Goal: Check status: Check status

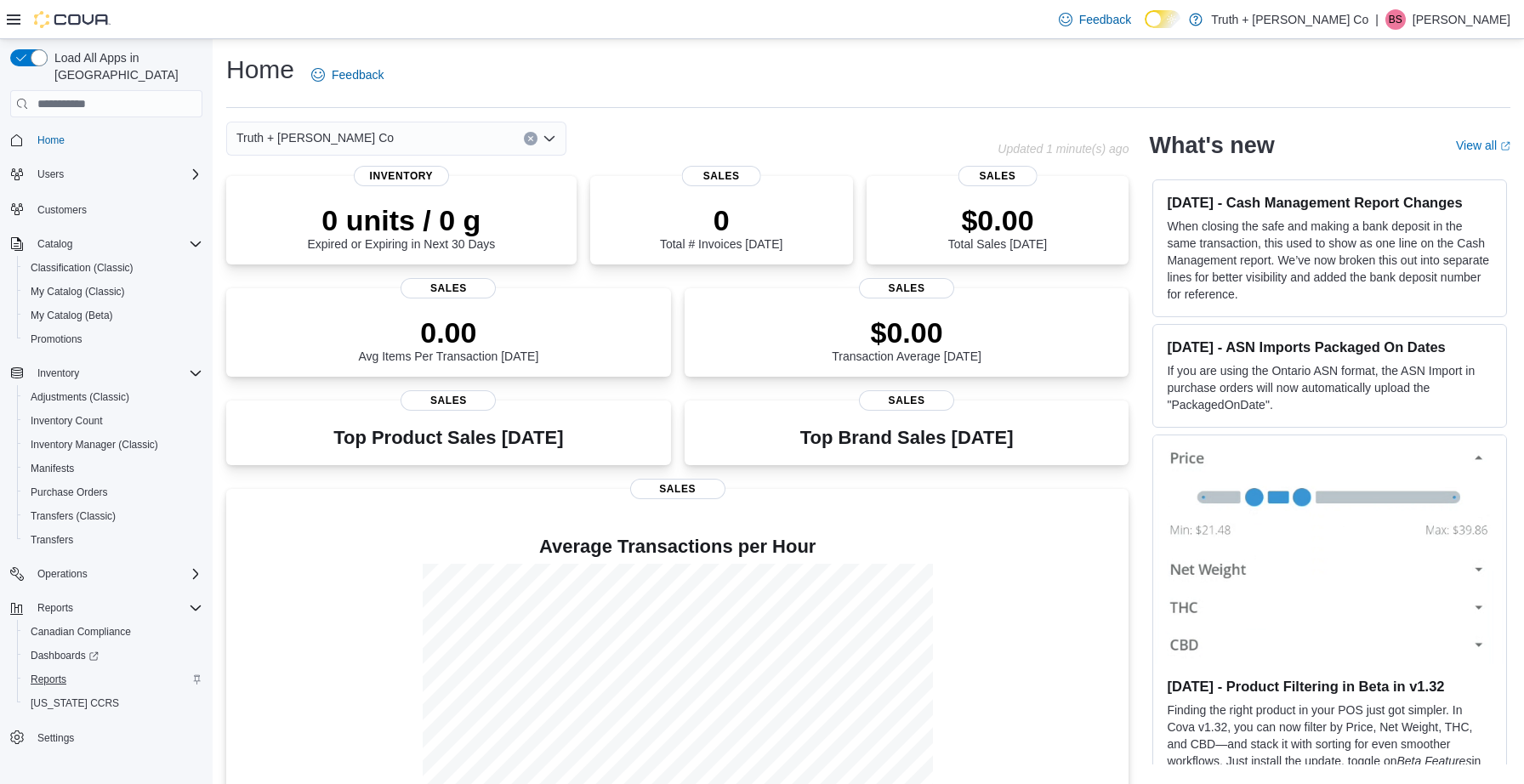
click at [58, 672] on span "Reports" at bounding box center [49, 679] width 36 height 14
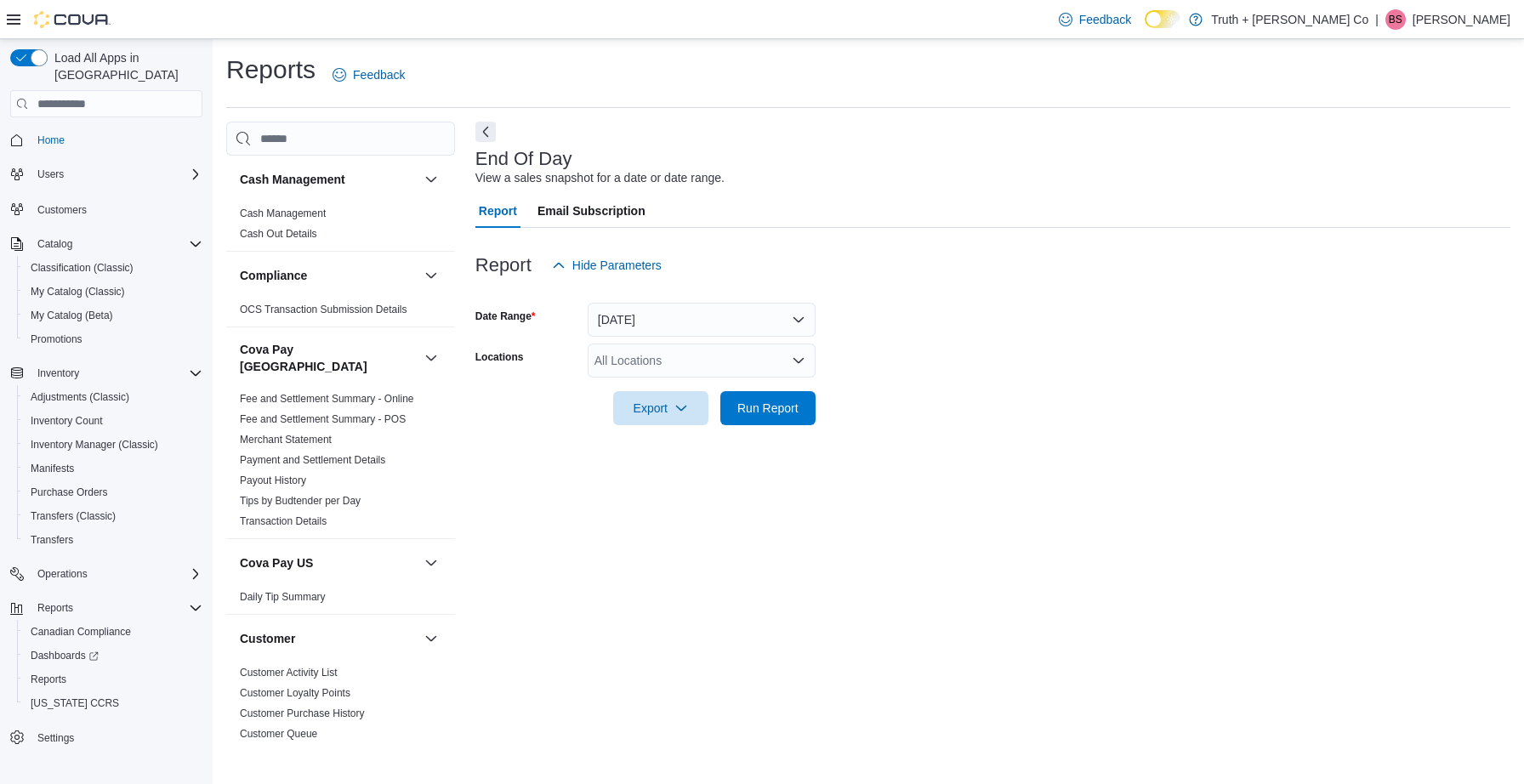
click at [802, 319] on button "[DATE]" at bounding box center [701, 319] width 228 height 34
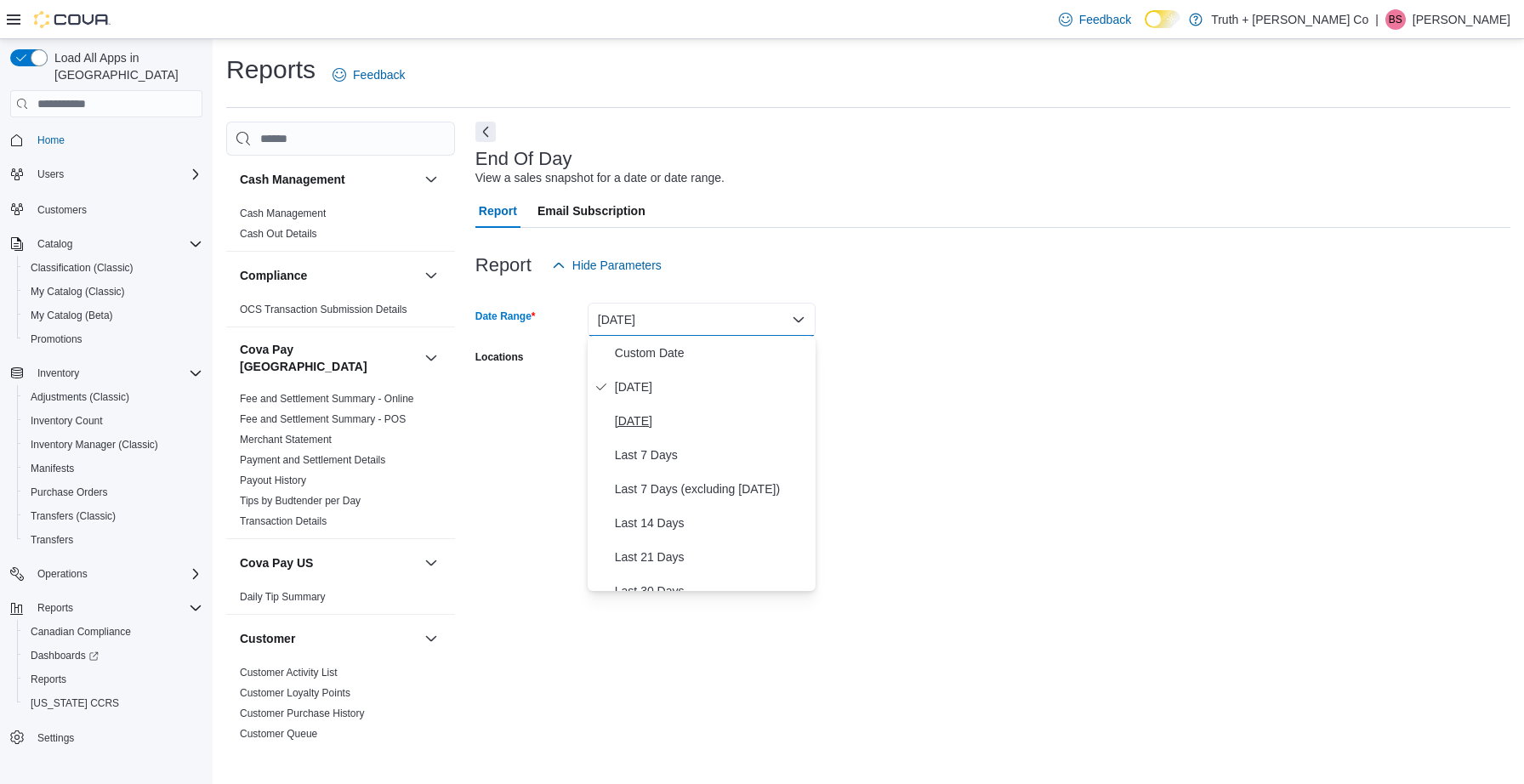
click at [656, 421] on span "[DATE]" at bounding box center [712, 420] width 194 height 20
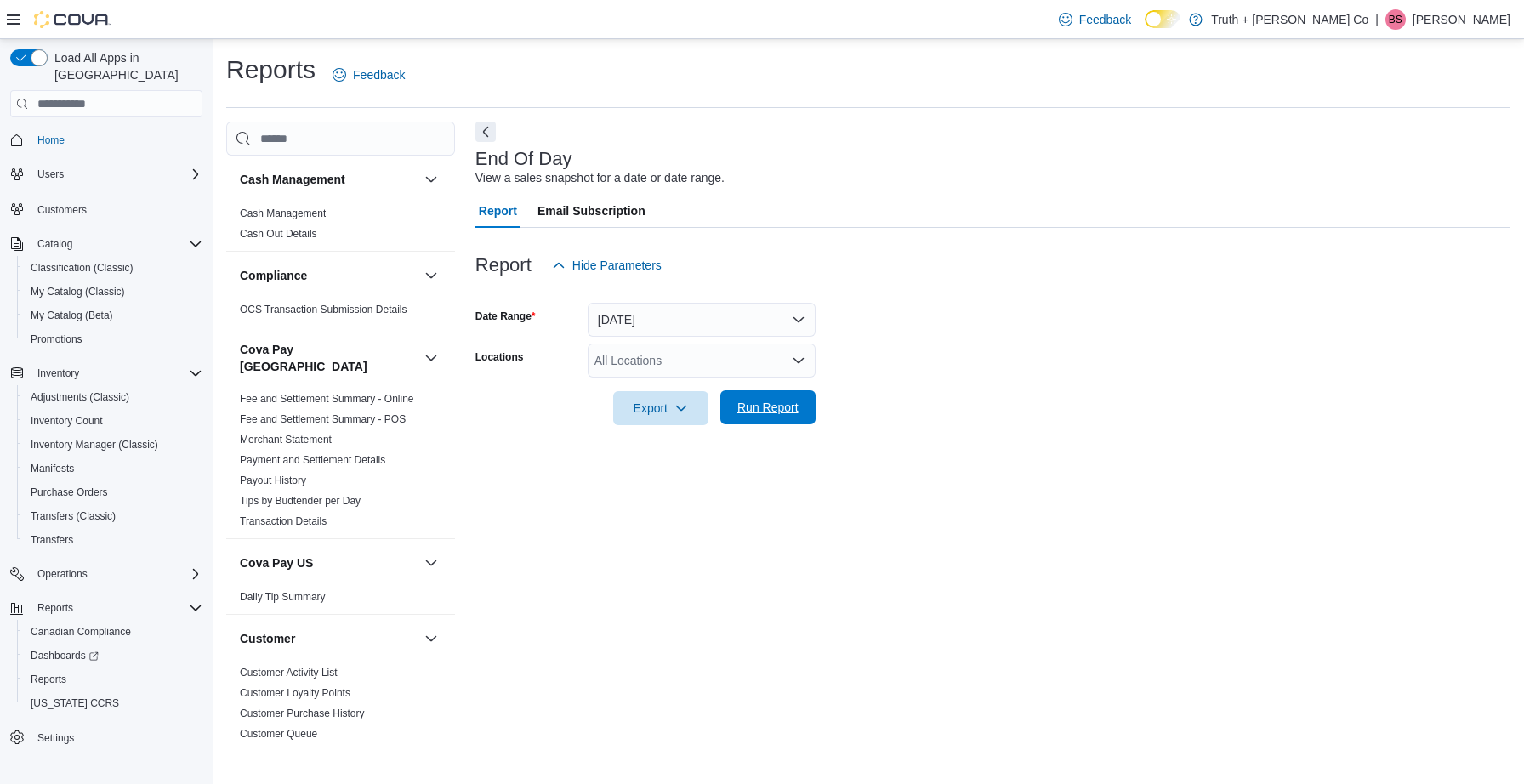
click at [773, 405] on span "Run Report" at bounding box center [767, 408] width 61 height 17
